Goal: Task Accomplishment & Management: Manage account settings

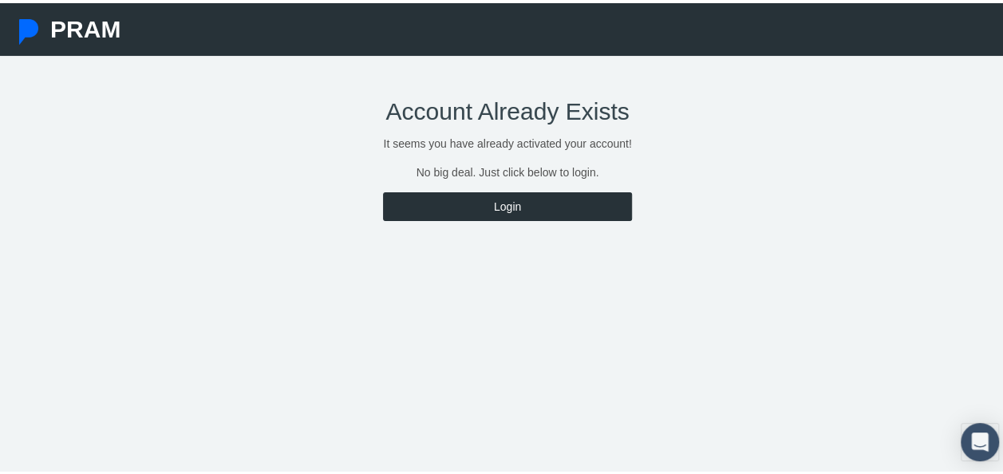
click at [496, 204] on link "Login" at bounding box center [507, 203] width 248 height 29
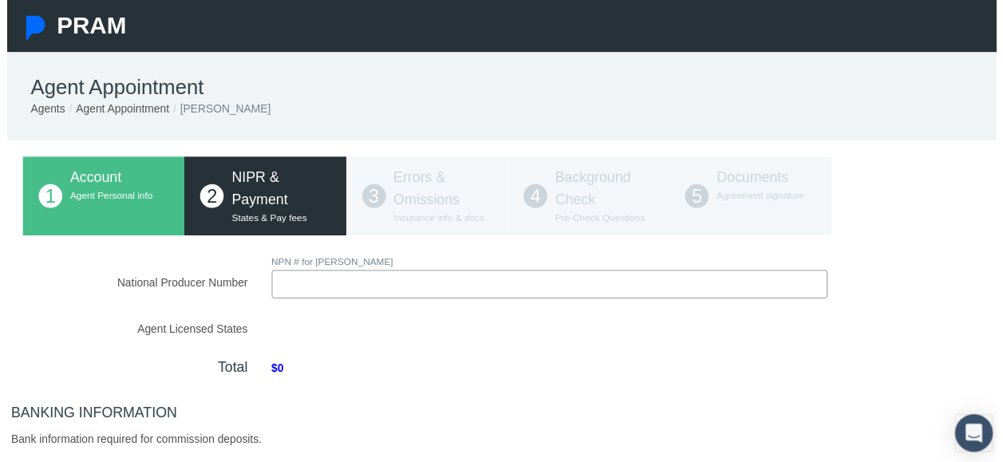
click at [326, 294] on input "National Producer Number" at bounding box center [549, 288] width 563 height 29
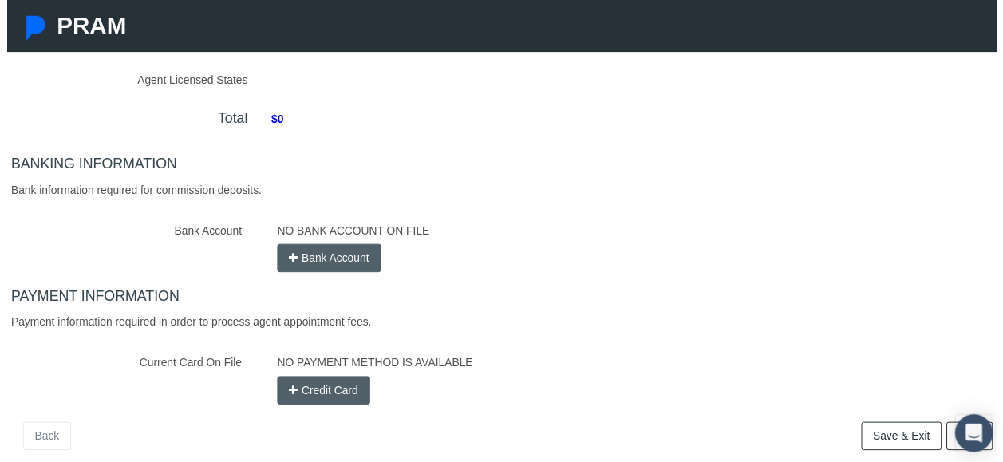
scroll to position [265, 0]
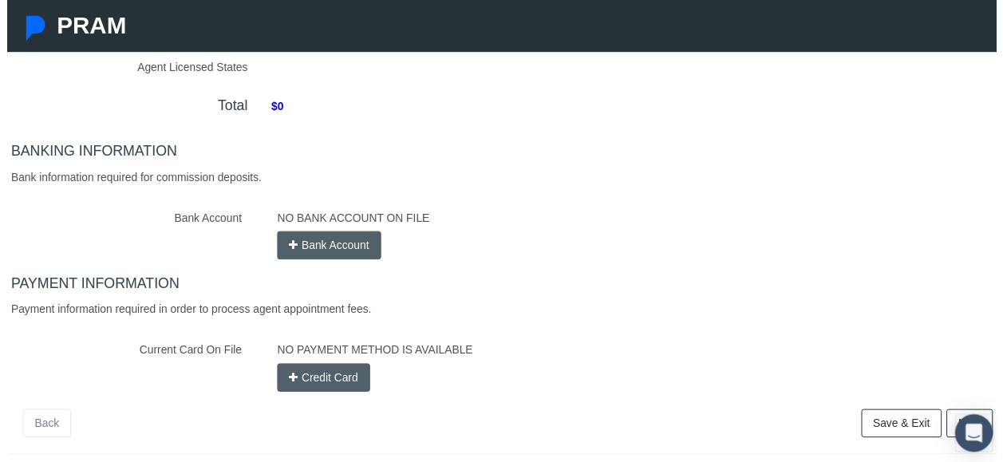
type input "21673126"
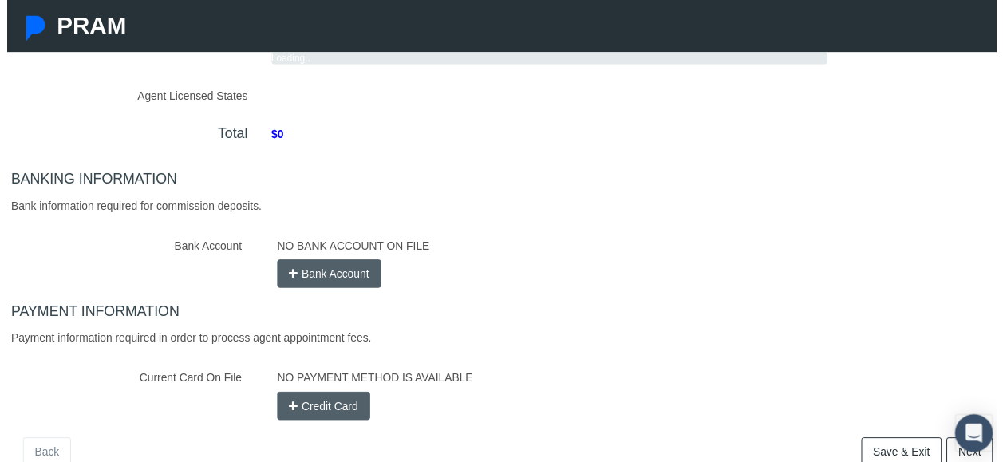
click at [288, 244] on div "NO BANK ACCOUNT ON FILE Bank Account" at bounding box center [636, 263] width 749 height 57
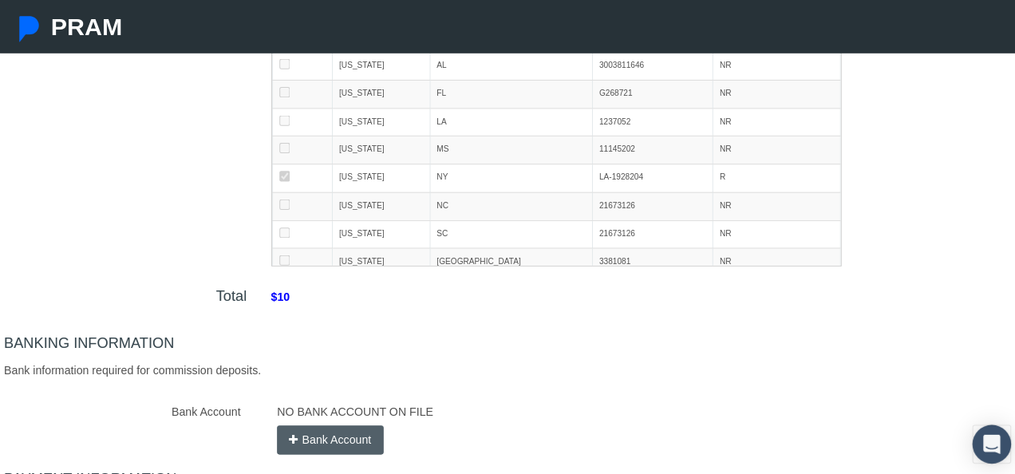
scroll to position [424, 0]
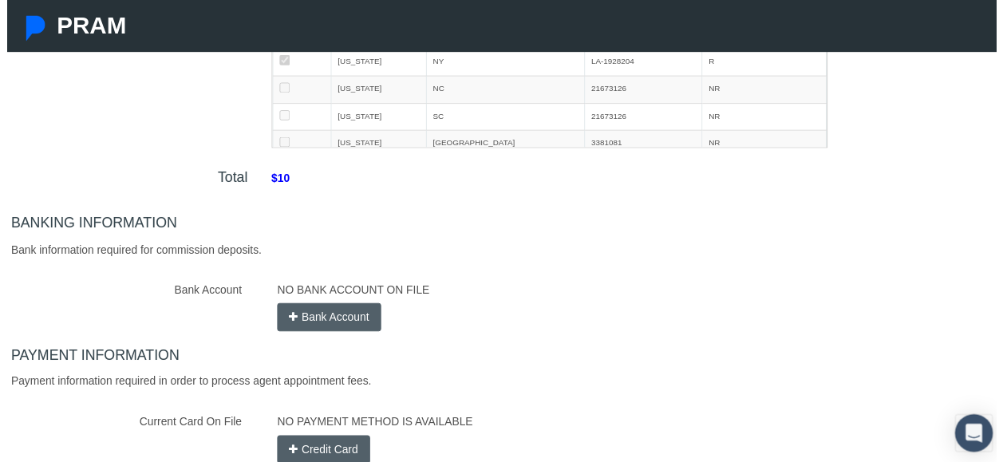
click at [286, 318] on icon "button" at bounding box center [290, 322] width 9 height 18
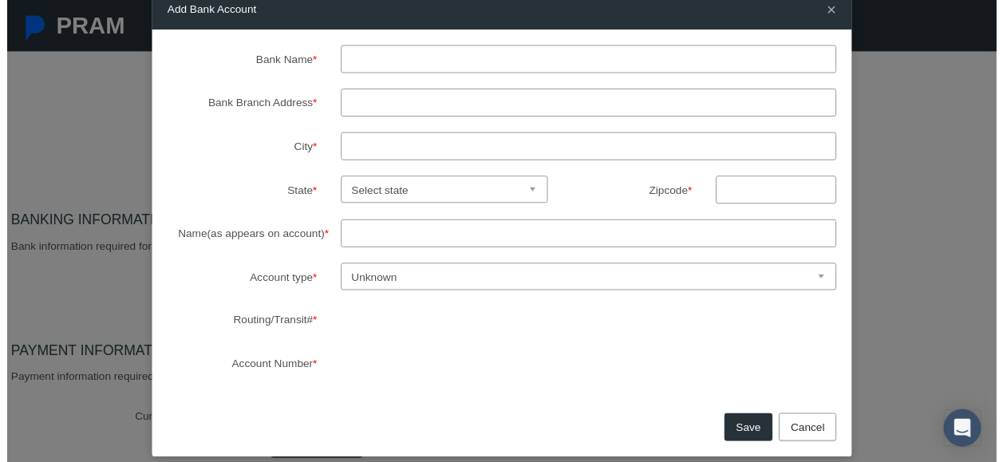
scroll to position [53, 0]
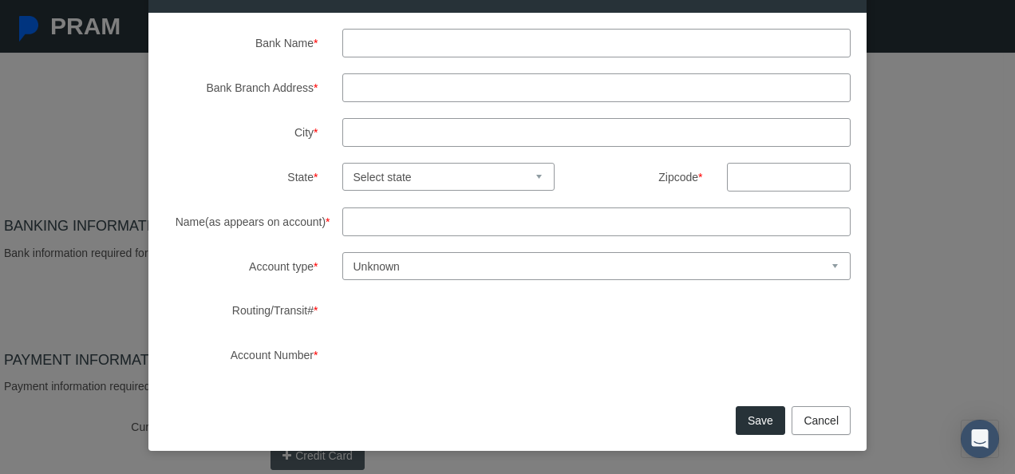
click at [812, 416] on button "Cancel" at bounding box center [821, 420] width 59 height 29
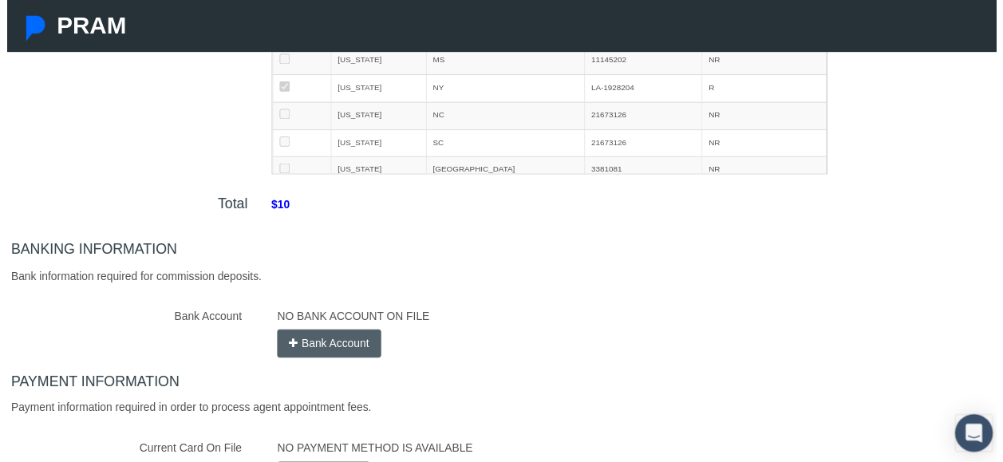
scroll to position [399, 0]
